Goal: Task Accomplishment & Management: Complete application form

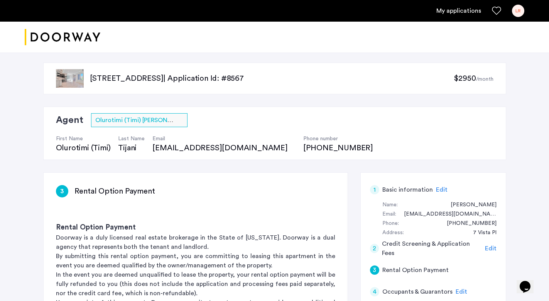
scroll to position [137, 0]
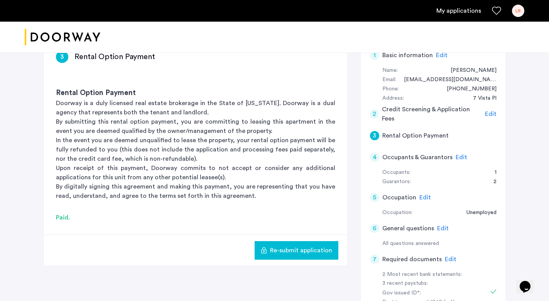
click at [460, 7] on link "My applications" at bounding box center [458, 10] width 45 height 9
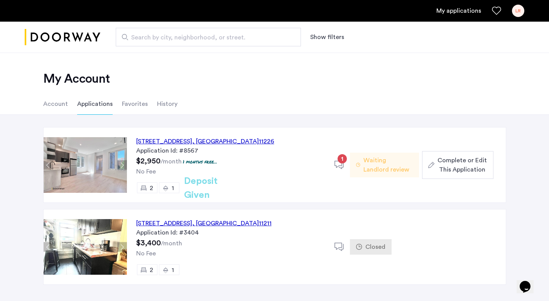
click at [344, 158] on span "1" at bounding box center [342, 158] width 9 height 9
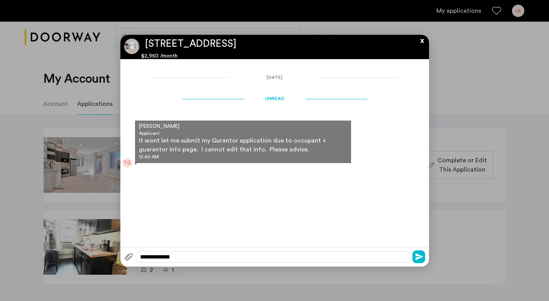
click at [420, 43] on button "x" at bounding box center [420, 39] width 12 height 8
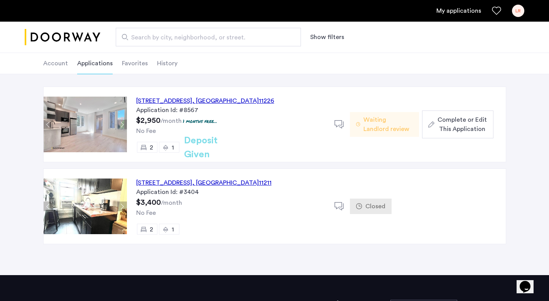
scroll to position [41, 0]
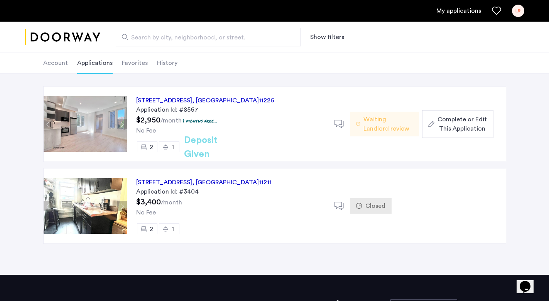
click at [444, 128] on span "Complete or Edit This Application" at bounding box center [462, 124] width 49 height 19
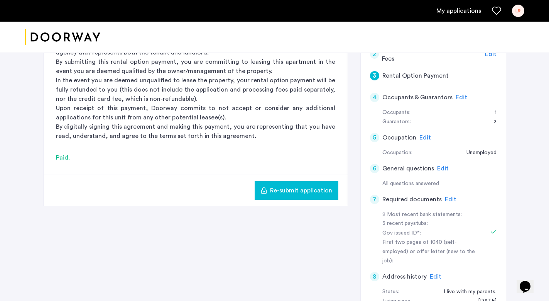
scroll to position [215, 0]
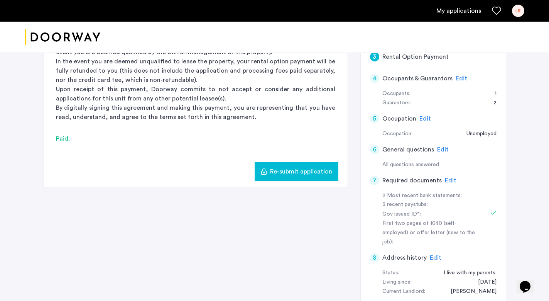
click at [449, 179] on span "Edit" at bounding box center [451, 180] width 12 height 6
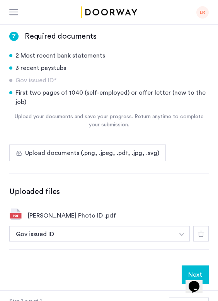
scroll to position [182, 0]
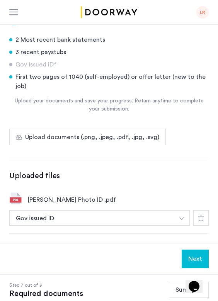
click at [130, 132] on span "Upload documents (.png, .jpeg, .pdf, .jpg, .svg)" at bounding box center [92, 136] width 134 height 9
click at [0, 0] on input "Upload documents (.png, .jpeg, .pdf, .jpg, .svg)" at bounding box center [0, 0] width 0 height 0
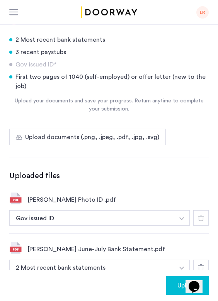
click at [183, 225] on button "button" at bounding box center [182, 217] width 16 height 15
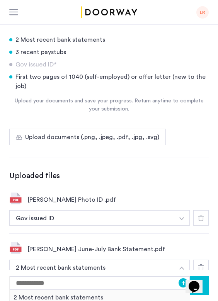
click at [183, 259] on button "button" at bounding box center [182, 266] width 16 height 15
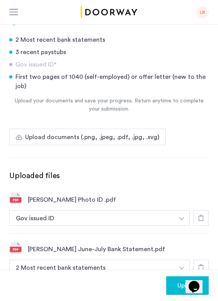
click at [120, 128] on label "Upload documents (.png, .jpeg, .pdf, .jpg, .svg)" at bounding box center [87, 136] width 156 height 17
click at [0, 0] on input "Upload documents (.png, .jpeg, .pdf, .jpg, .svg)" at bounding box center [0, 0] width 0 height 0
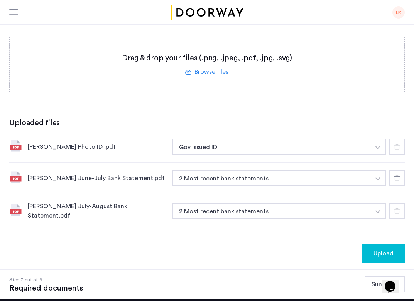
scroll to position [188, 0]
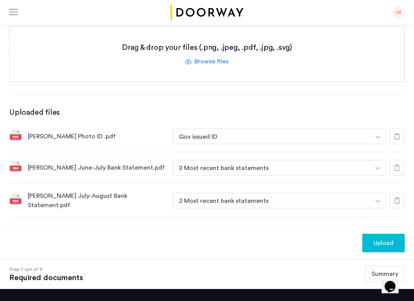
click at [367, 248] on button "Upload" at bounding box center [383, 242] width 42 height 19
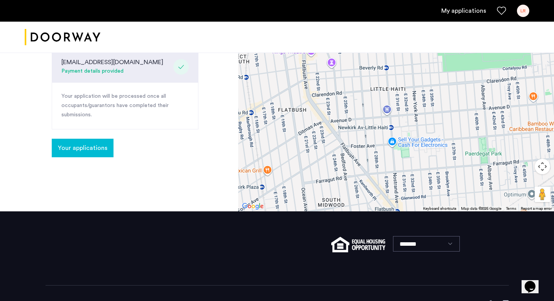
scroll to position [319, 0]
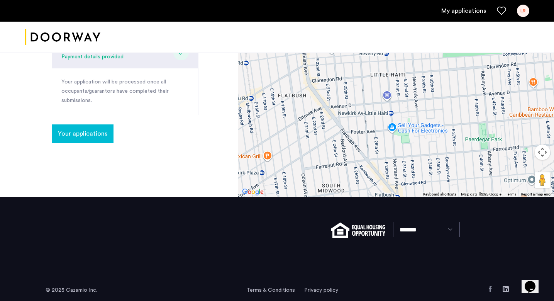
click at [103, 129] on span "Your applications" at bounding box center [82, 133] width 49 height 9
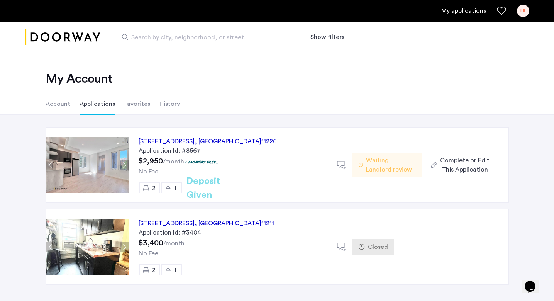
click at [434, 158] on div "Complete or Edit This Application" at bounding box center [460, 164] width 59 height 19
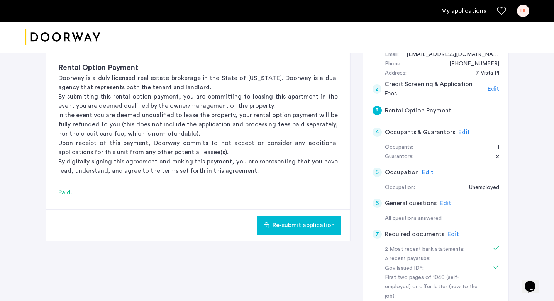
scroll to position [166, 0]
